Goal: Complete application form

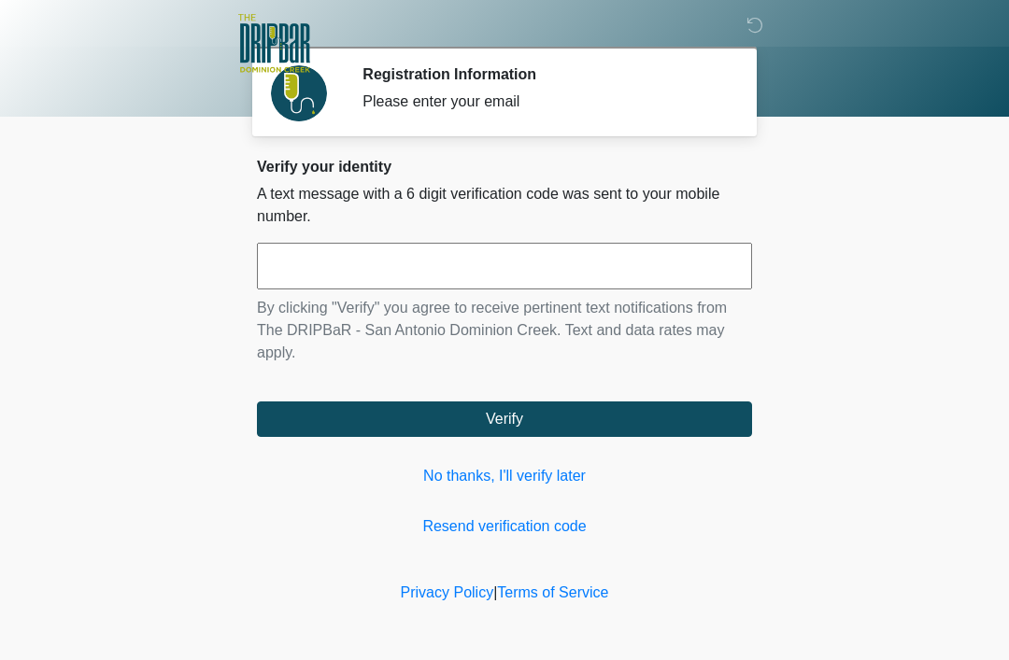
click at [631, 275] on input "text" at bounding box center [504, 266] width 495 height 47
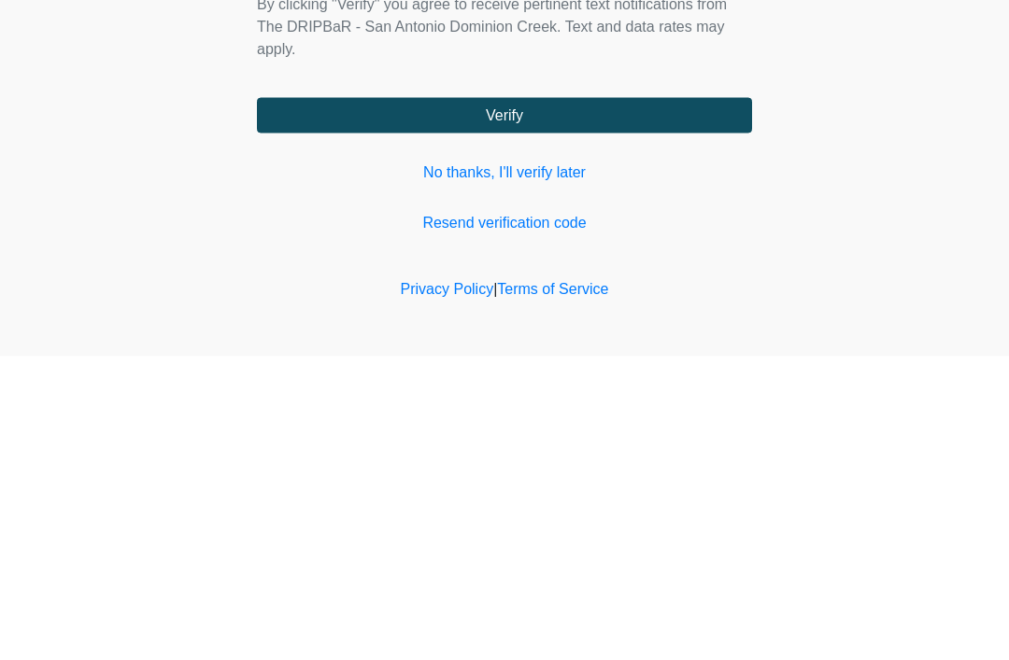
type input "******"
click at [690, 402] on button "Verify" at bounding box center [504, 419] width 495 height 35
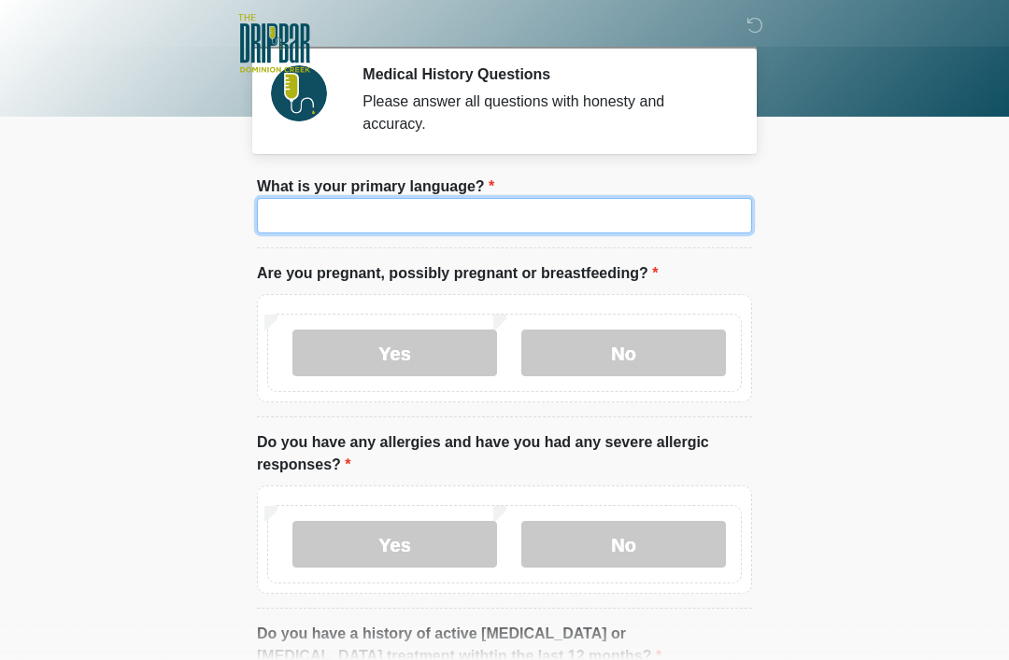
click at [576, 220] on input "What is your primary language?" at bounding box center [504, 215] width 495 height 35
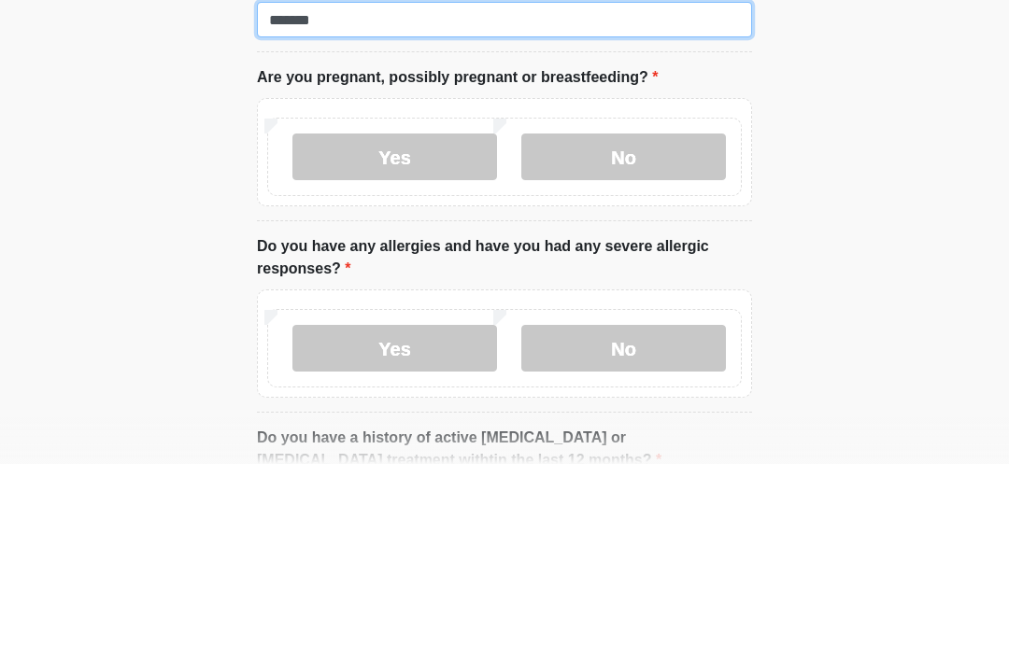
type input "*******"
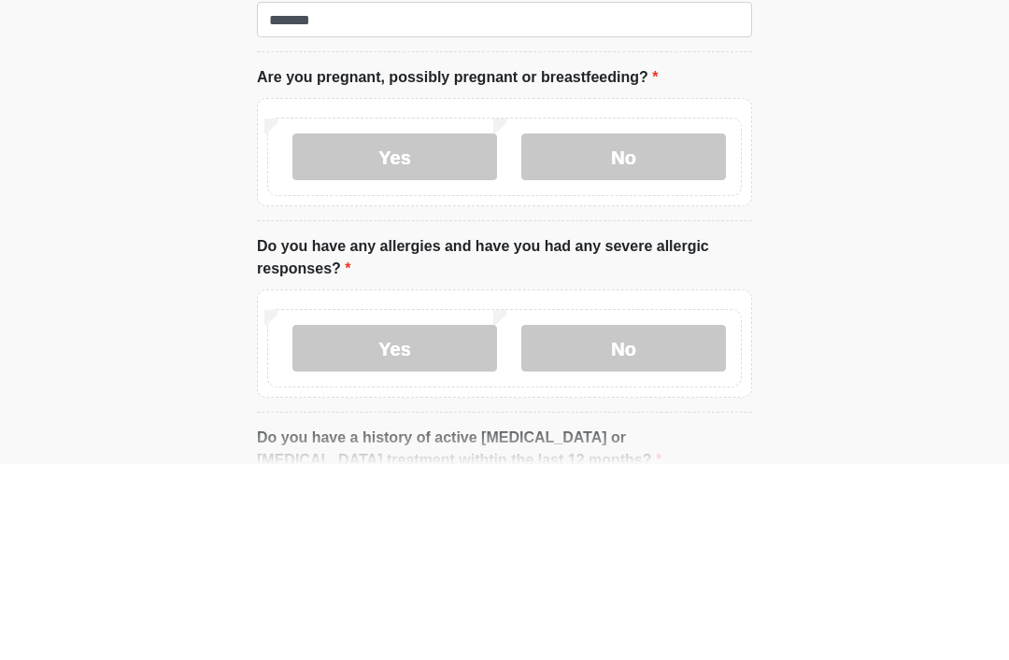
click at [663, 330] on label "No" at bounding box center [623, 353] width 205 height 47
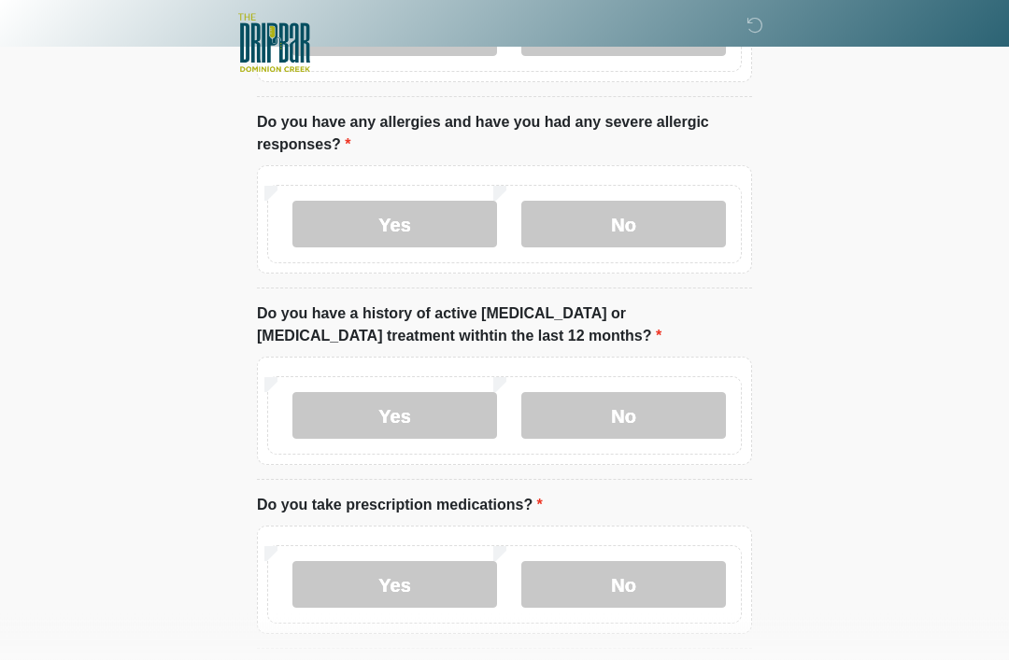
scroll to position [321, 0]
click at [677, 206] on label "No" at bounding box center [623, 223] width 205 height 47
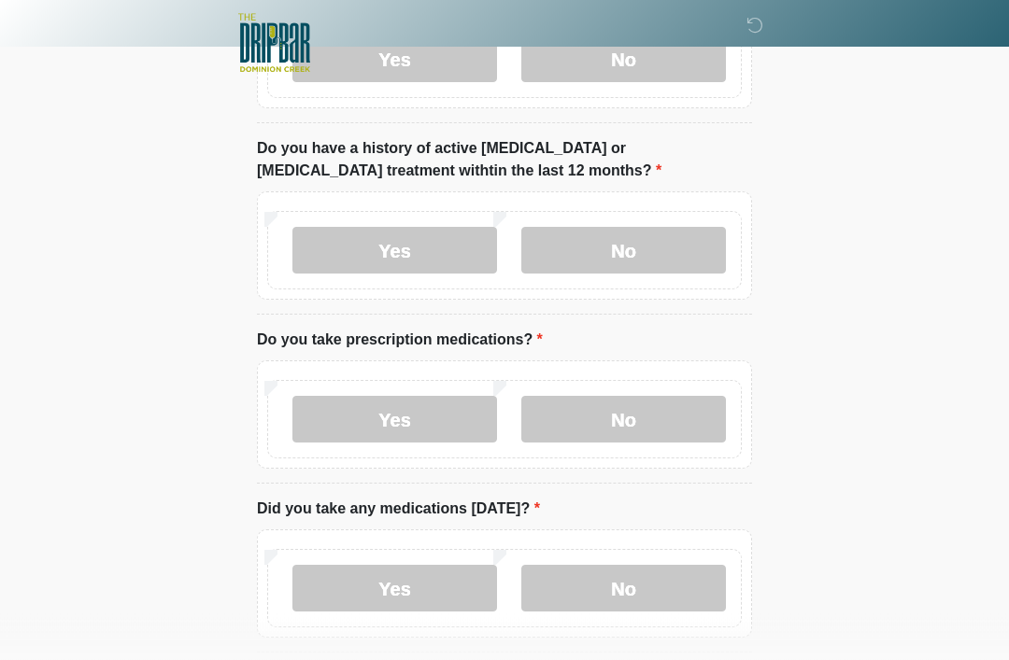
scroll to position [486, 0]
click at [671, 238] on label "No" at bounding box center [623, 250] width 205 height 47
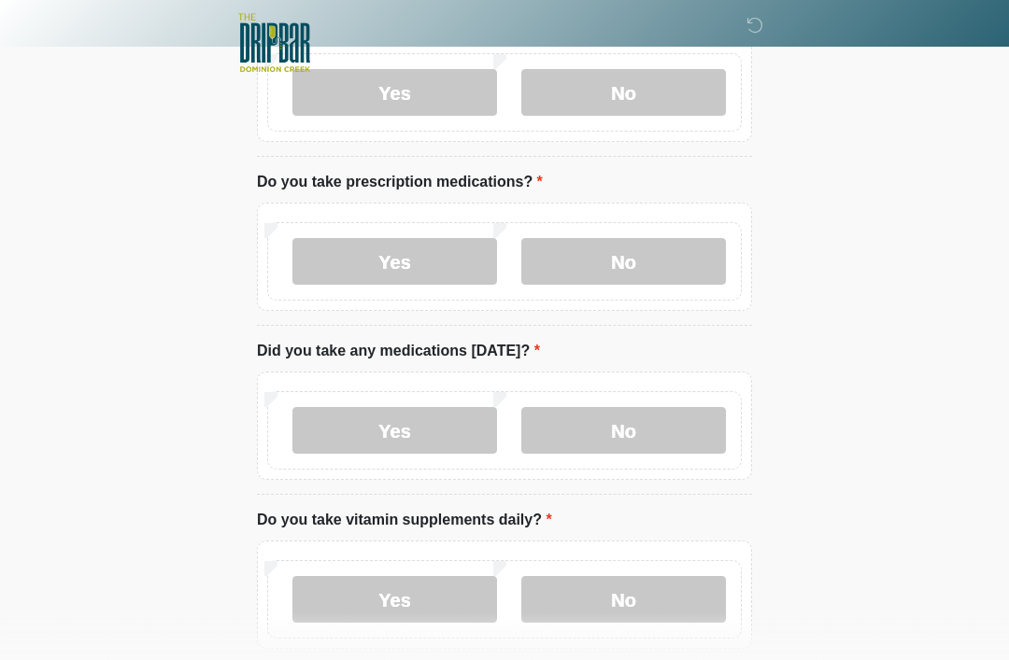
click at [650, 259] on label "No" at bounding box center [623, 262] width 205 height 47
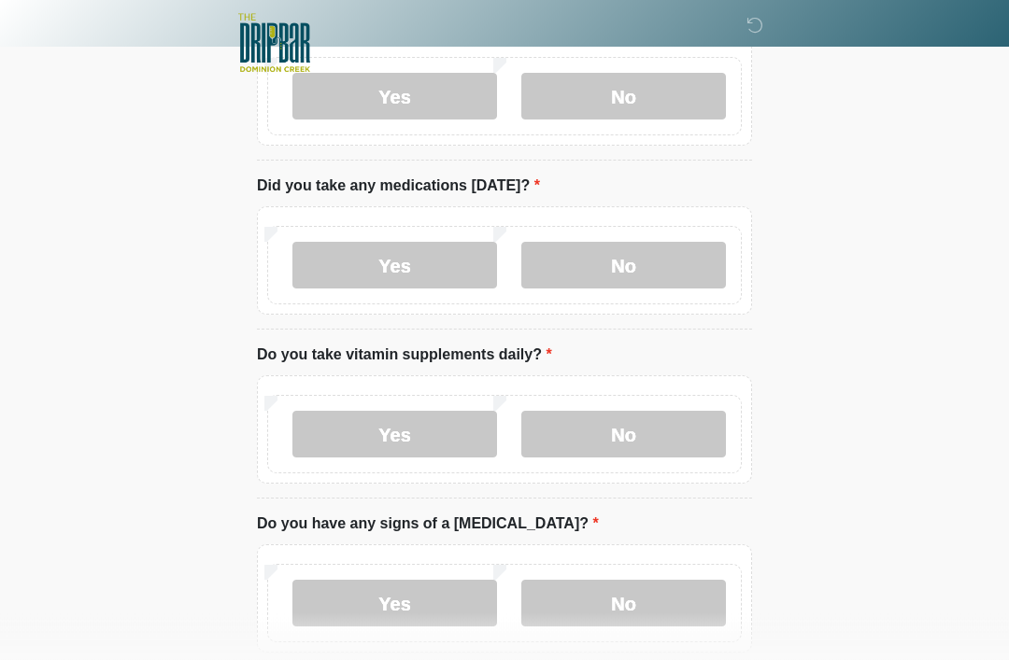
click at [657, 267] on label "No" at bounding box center [623, 266] width 205 height 47
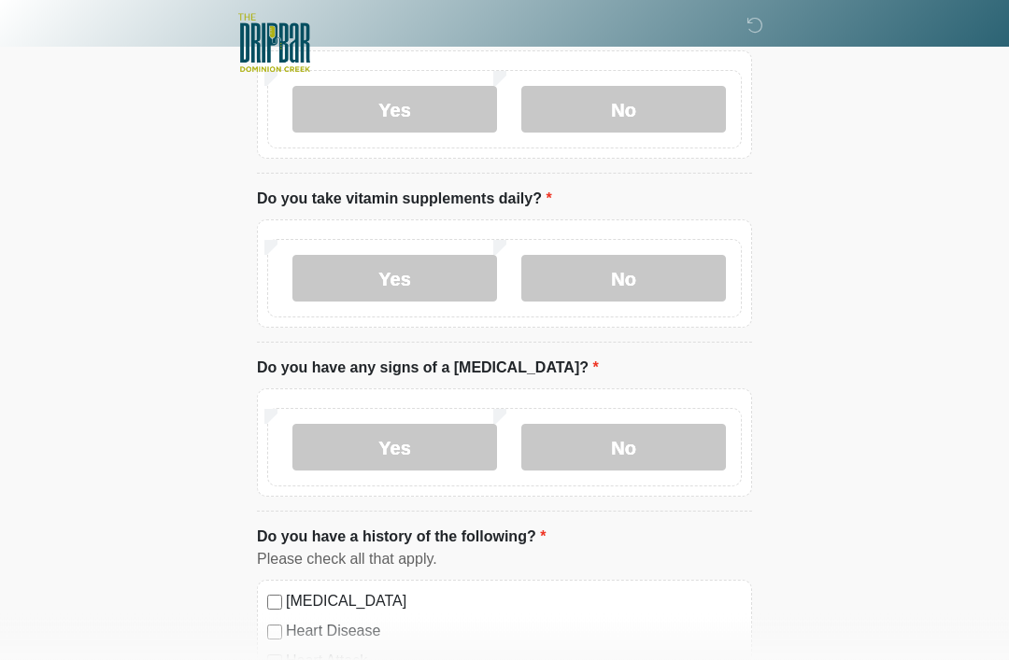
scroll to position [973, 0]
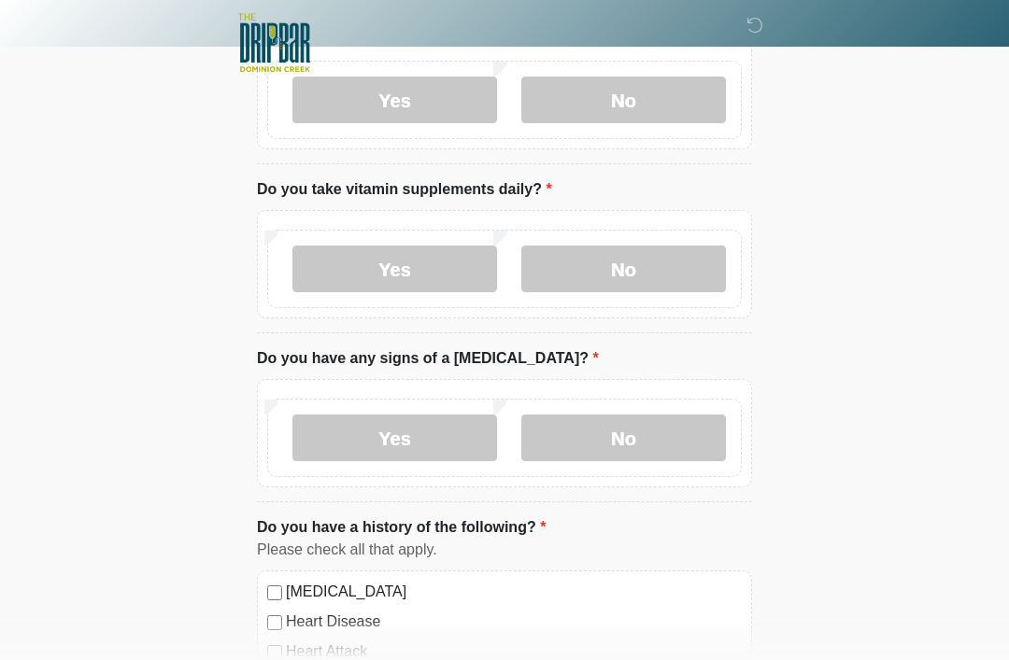
click at [645, 274] on label "No" at bounding box center [623, 270] width 205 height 47
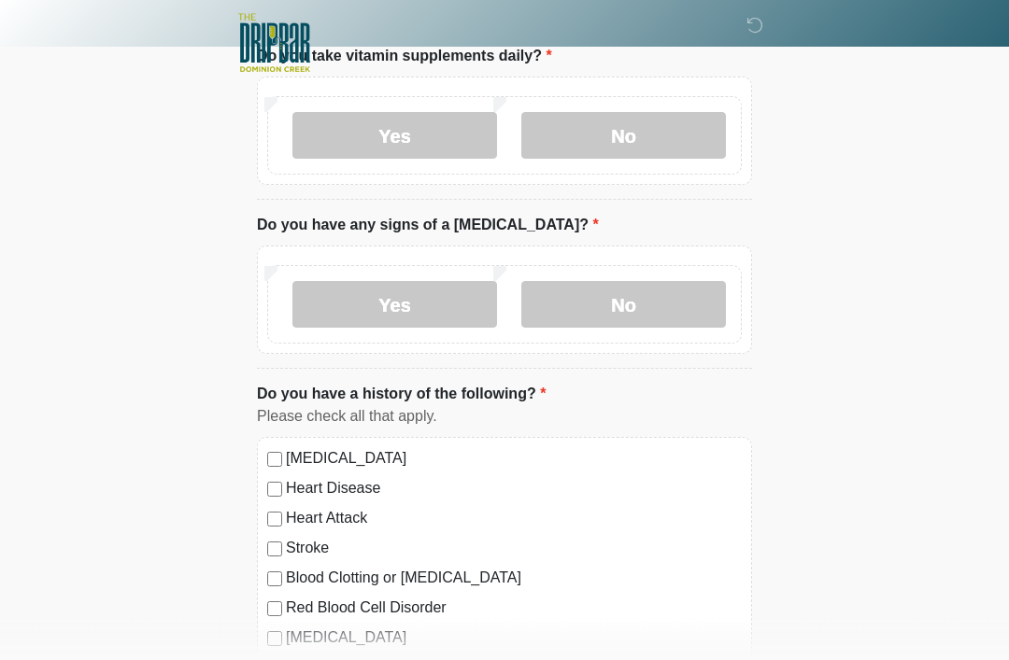
scroll to position [1108, 0]
click at [658, 301] on label "No" at bounding box center [623, 304] width 205 height 47
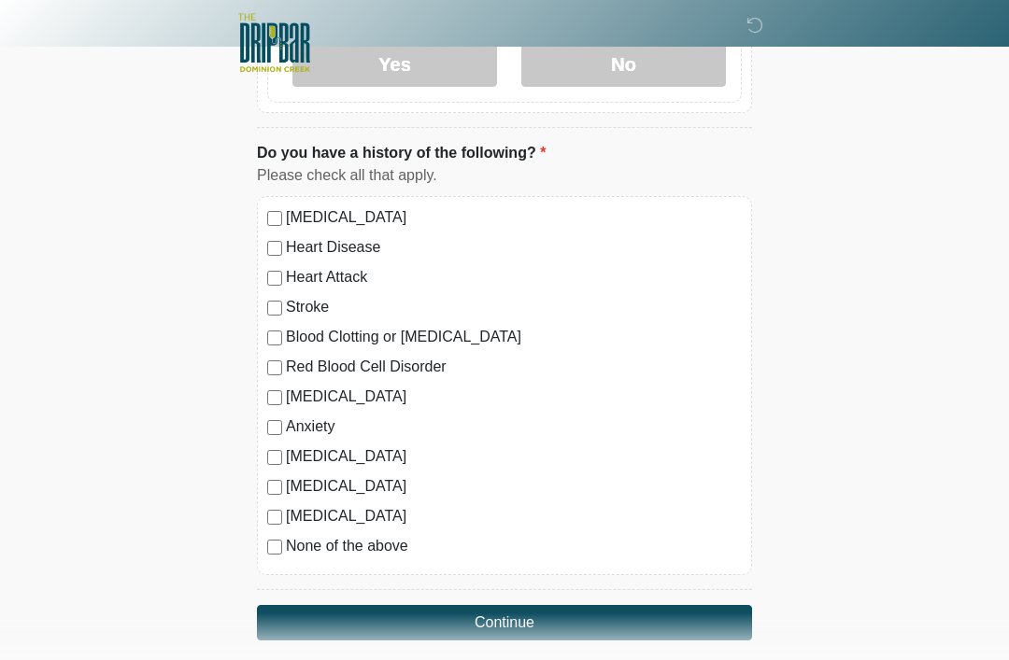
scroll to position [1349, 0]
click at [632, 607] on button "Continue" at bounding box center [504, 622] width 495 height 35
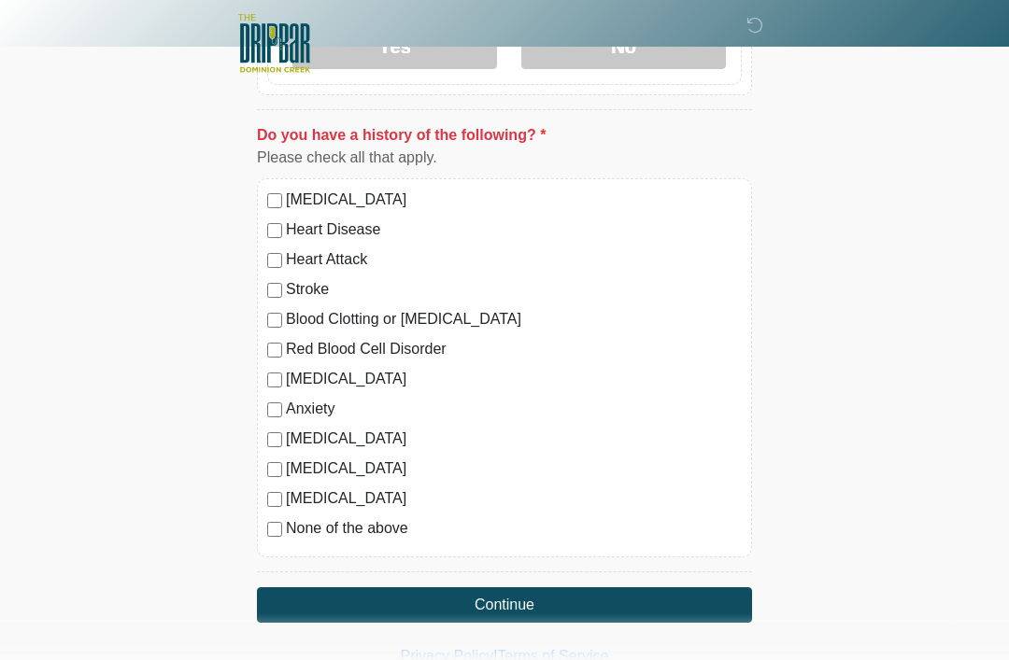
click at [703, 594] on button "Continue" at bounding box center [504, 605] width 495 height 35
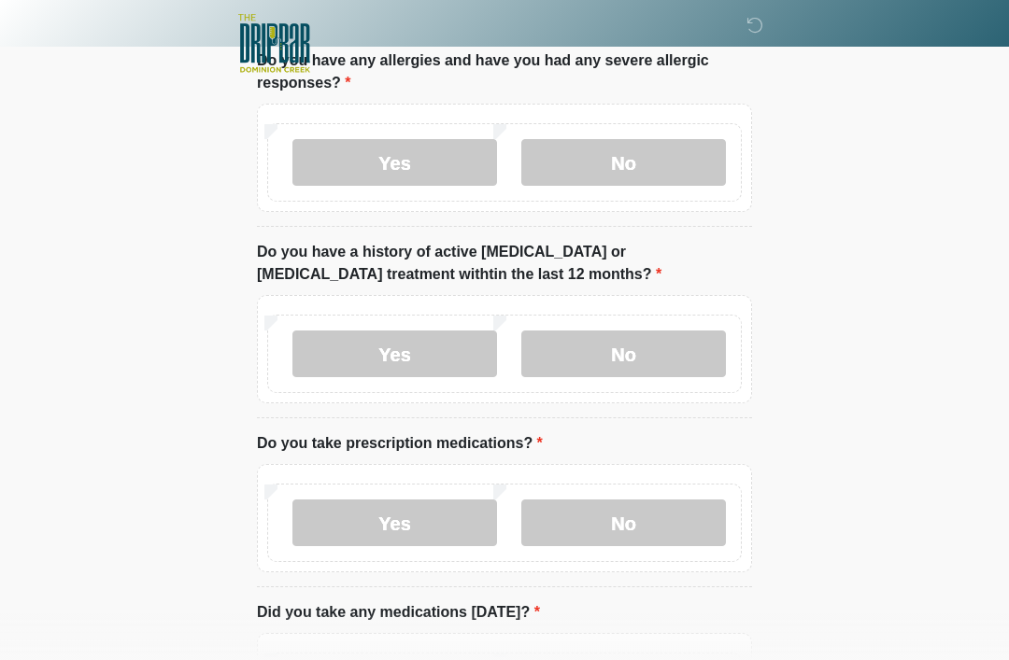
scroll to position [0, 0]
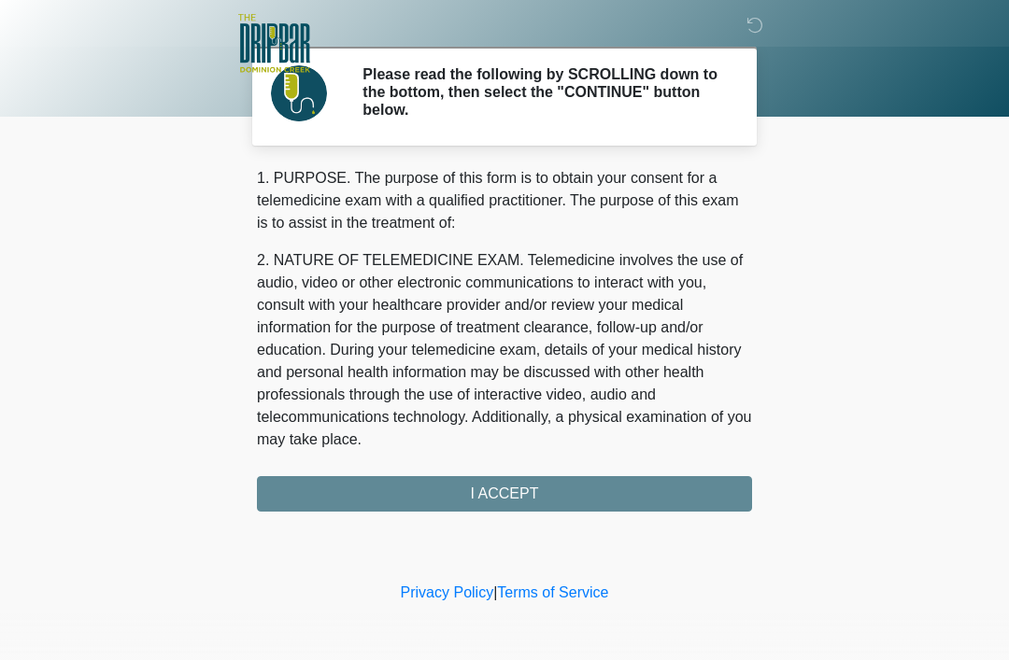
click at [638, 491] on div "1. PURPOSE. The purpose of this form is to obtain your consent for a telemedici…" at bounding box center [504, 339] width 495 height 345
click at [605, 481] on div "1. PURPOSE. The purpose of this form is to obtain your consent for a telemedici…" at bounding box center [504, 339] width 495 height 345
click at [520, 489] on div "1. PURPOSE. The purpose of this form is to obtain your consent for a telemedici…" at bounding box center [504, 339] width 495 height 345
click at [683, 492] on div "1. PURPOSE. The purpose of this form is to obtain your consent for a telemedici…" at bounding box center [504, 339] width 495 height 345
click at [510, 484] on div "1. PURPOSE. The purpose of this form is to obtain your consent for a telemedici…" at bounding box center [504, 339] width 495 height 345
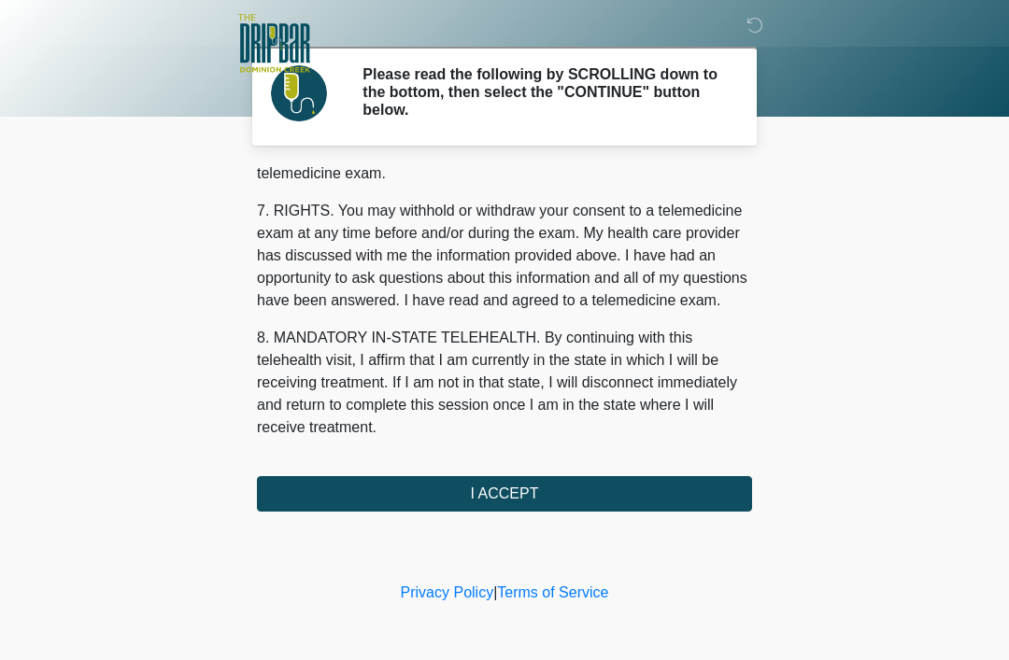
scroll to position [819, 0]
click at [524, 482] on button "I ACCEPT" at bounding box center [504, 493] width 495 height 35
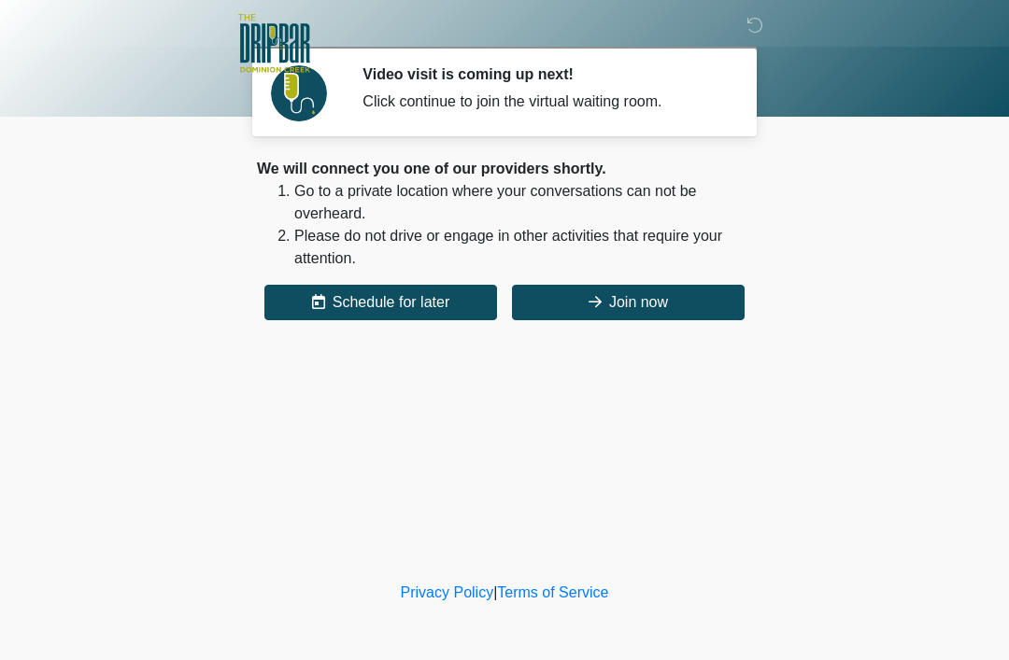
click at [633, 301] on button "Join now" at bounding box center [628, 302] width 233 height 35
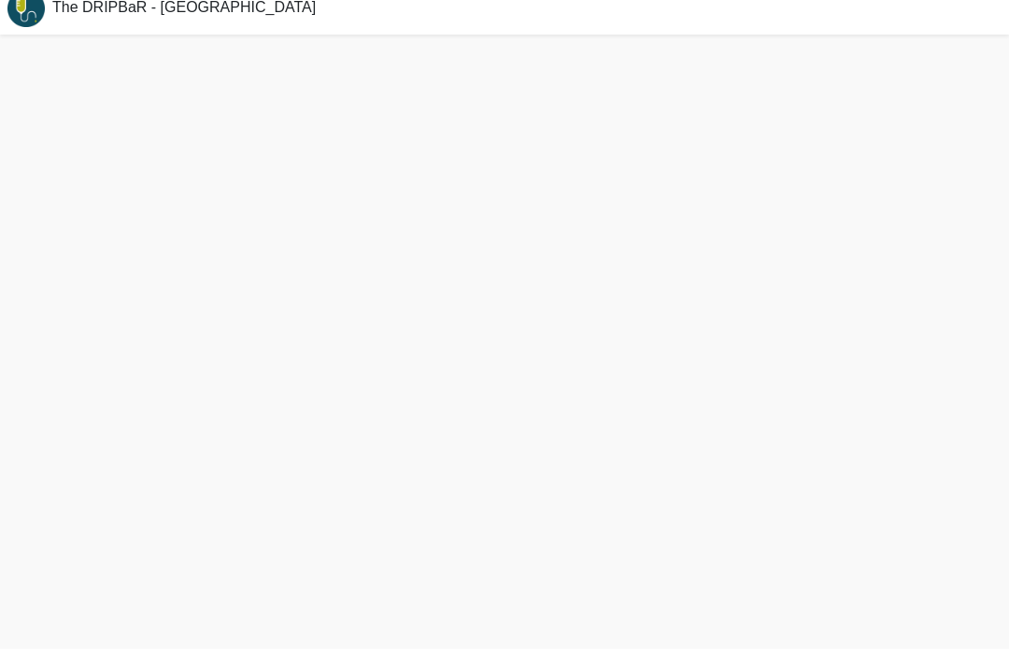
scroll to position [6, 0]
